Goal: Browse casually

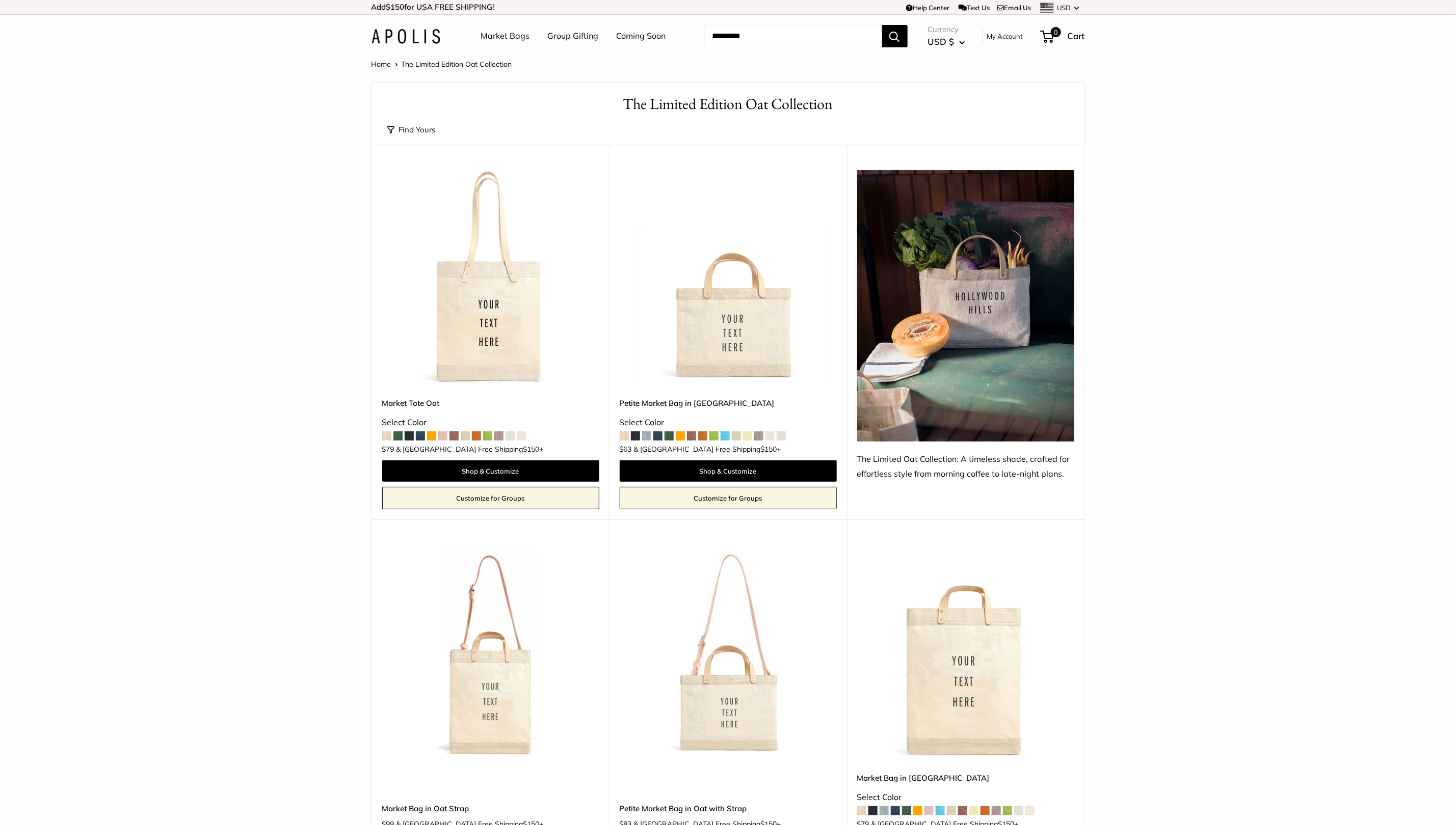
drag, startPoint x: 791, startPoint y: 368, endPoint x: 788, endPoint y: 350, distance: 18.2
drag, startPoint x: 796, startPoint y: 365, endPoint x: 801, endPoint y: 366, distance: 5.1
click at [433, 36] on img at bounding box center [406, 36] width 69 height 15
